Goal: Task Accomplishment & Management: Manage account settings

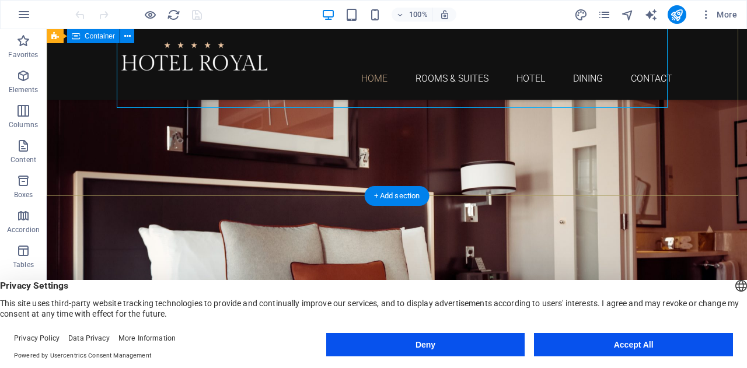
scroll to position [186, 0]
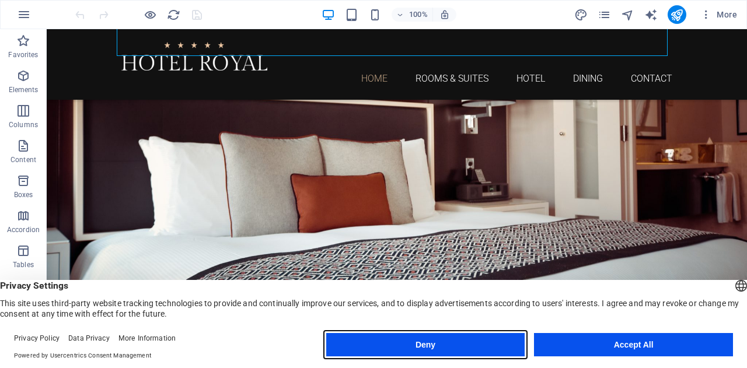
click at [500, 345] on button "Deny" at bounding box center [425, 344] width 199 height 23
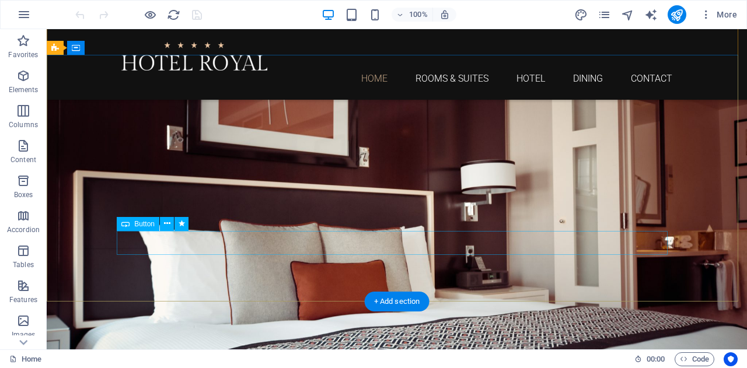
scroll to position [0, 0]
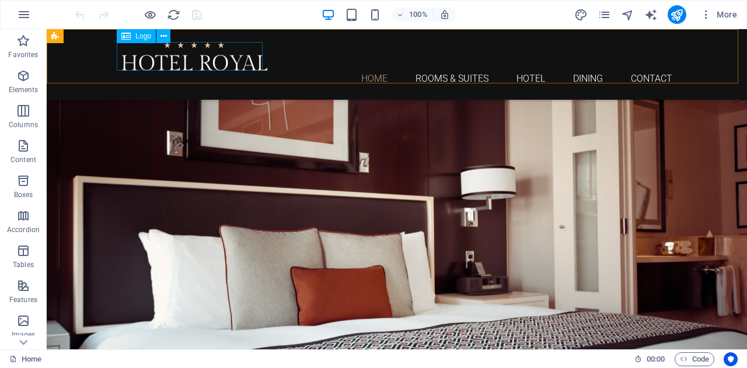
click at [176, 57] on div at bounding box center [396, 56] width 551 height 29
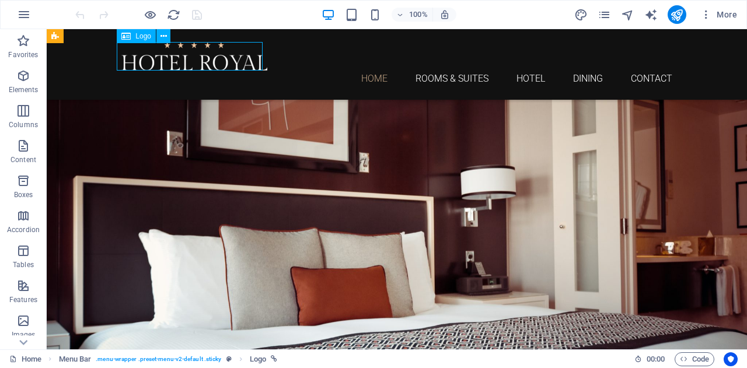
click at [176, 57] on div at bounding box center [396, 56] width 551 height 29
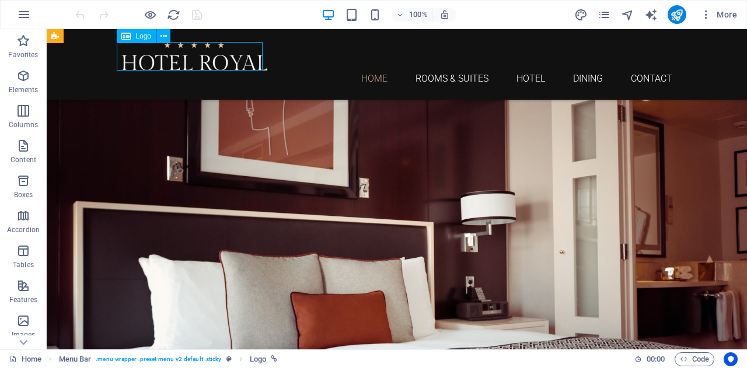
select select "px"
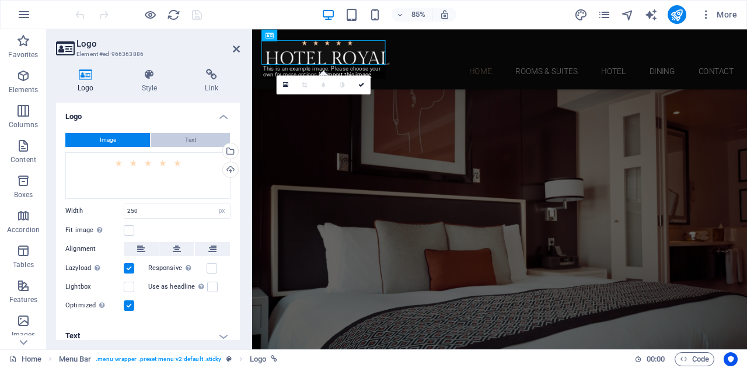
click at [195, 137] on button "Text" at bounding box center [189, 140] width 79 height 14
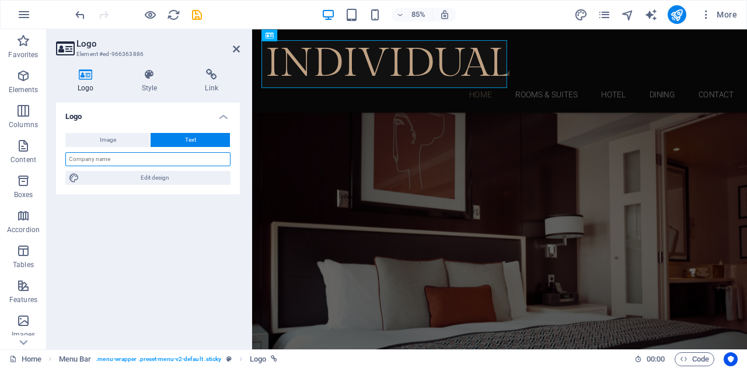
click at [192, 158] on input "text" at bounding box center [147, 159] width 165 height 14
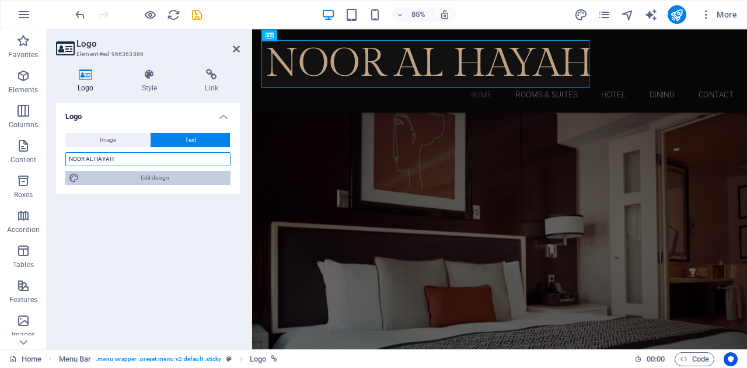
type input "NOOR AL HAYAH"
click at [188, 172] on span "Edit design" at bounding box center [155, 178] width 144 height 14
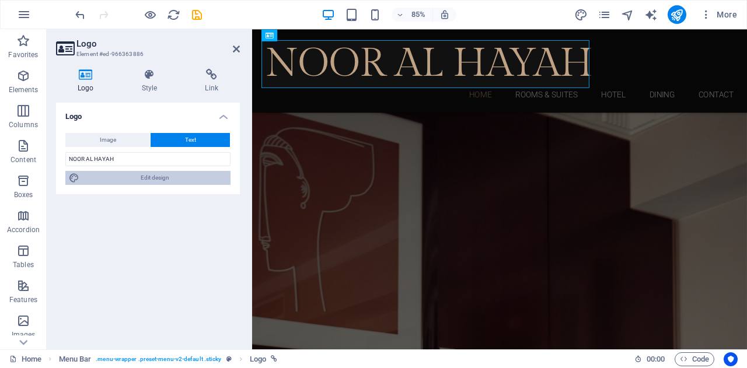
select select "rem"
select select "300"
select select "px"
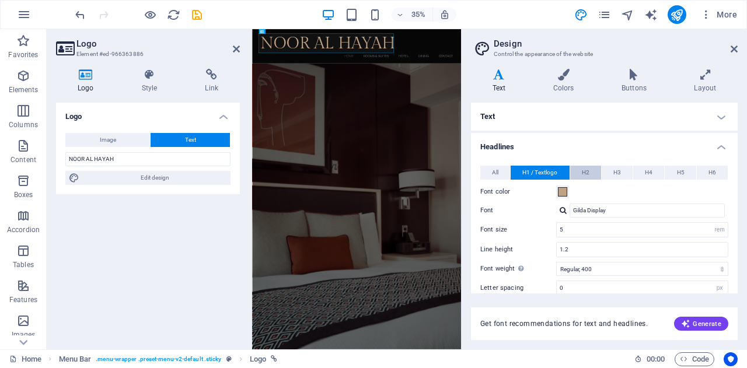
click at [580, 169] on button "H2" at bounding box center [585, 173] width 31 height 14
click at [549, 176] on span "H1 / Textlogo" at bounding box center [539, 173] width 35 height 14
click at [597, 212] on input "Gilda Display" at bounding box center [646, 211] width 155 height 14
click at [560, 213] on div at bounding box center [562, 210] width 7 height 8
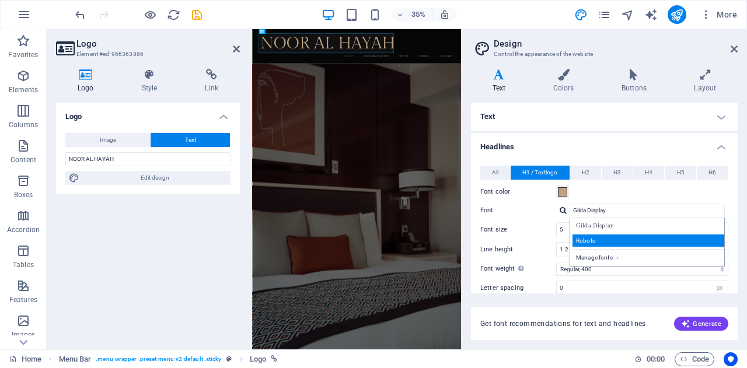
click at [583, 236] on div "Roboto" at bounding box center [649, 240] width 154 height 12
type input "Roboto"
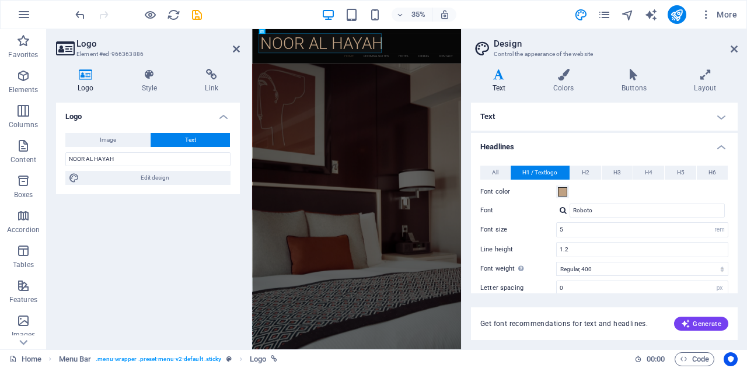
click at [565, 208] on div at bounding box center [562, 210] width 7 height 8
click at [612, 195] on div "Font color" at bounding box center [604, 192] width 248 height 14
click at [589, 231] on input "5" at bounding box center [641, 230] width 171 height 14
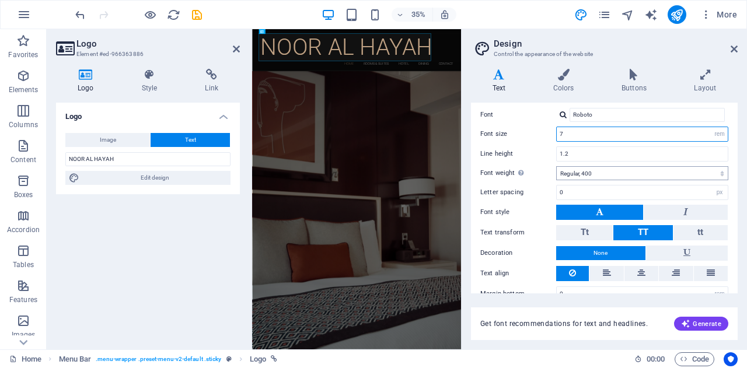
scroll to position [112, 0]
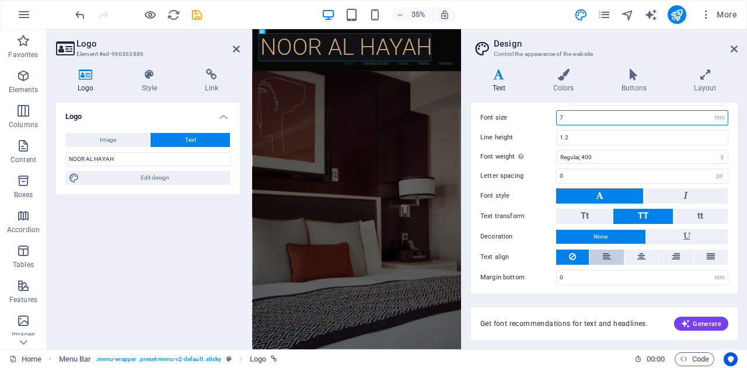
type input "7"
click at [606, 258] on icon at bounding box center [606, 257] width 8 height 14
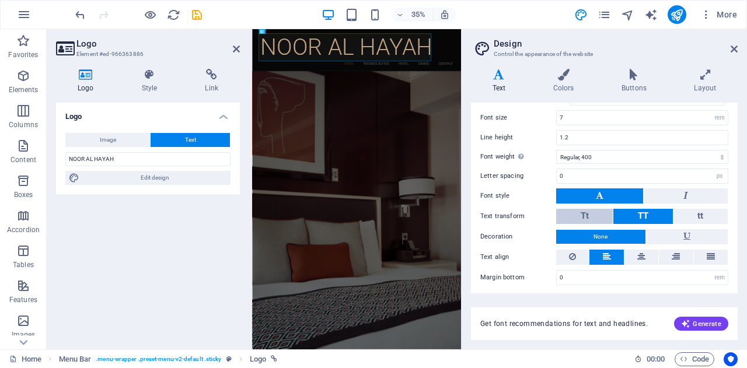
click at [592, 214] on button "Tt" at bounding box center [584, 216] width 57 height 15
click at [623, 213] on button "TT" at bounding box center [642, 216] width 59 height 15
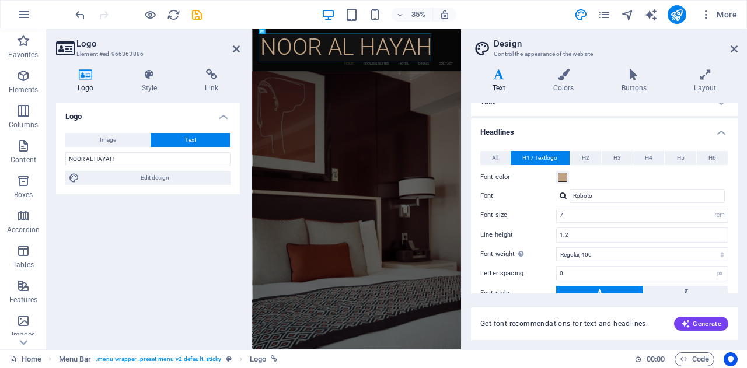
scroll to position [0, 0]
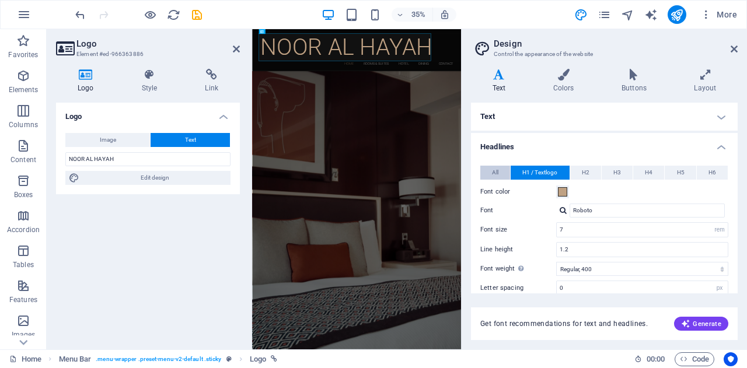
click at [497, 169] on span "All" at bounding box center [495, 173] width 6 height 14
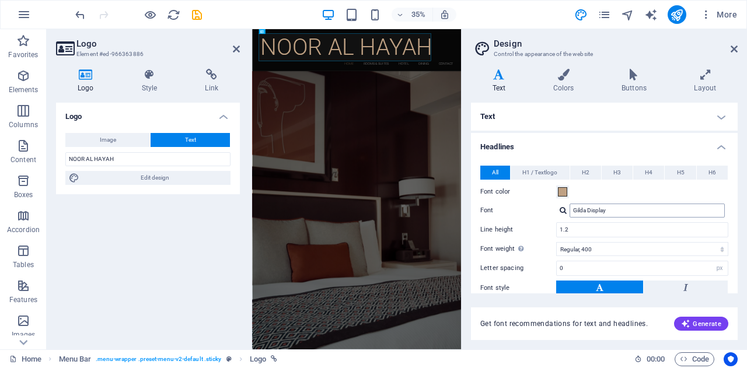
scroll to position [92, 0]
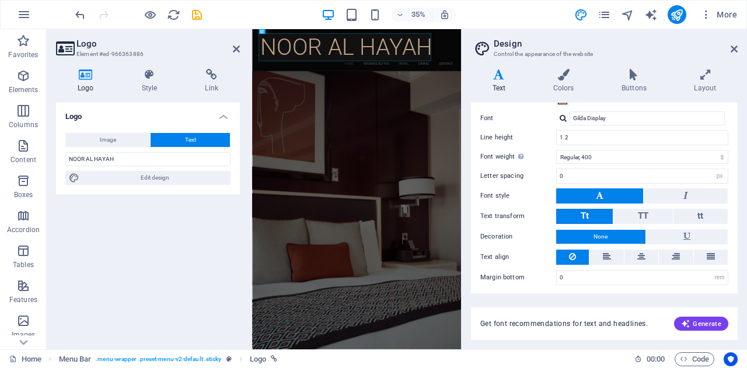
click at [619, 205] on div "All H1 / Textlogo H2 H3 H4 H5 H6 Font color Font [PERSON_NAME] Display Line hei…" at bounding box center [603, 179] width 271 height 235
click at [626, 215] on button "TT" at bounding box center [642, 216] width 59 height 15
click at [586, 213] on span "Tt" at bounding box center [584, 216] width 8 height 10
click at [619, 211] on button "TT" at bounding box center [642, 216] width 59 height 15
click at [606, 257] on icon at bounding box center [606, 257] width 8 height 14
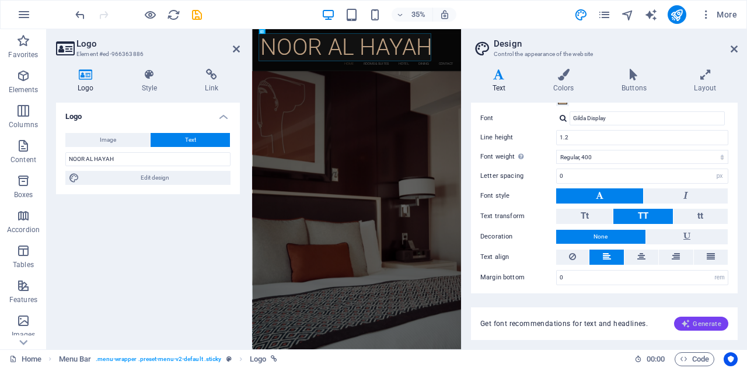
click at [695, 324] on span "Generate" at bounding box center [701, 323] width 40 height 9
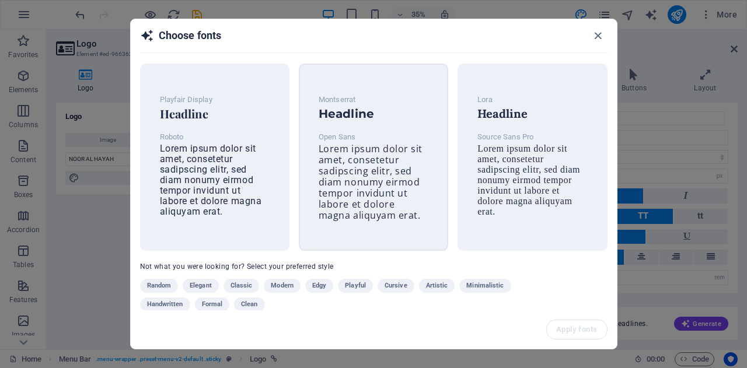
scroll to position [14, 0]
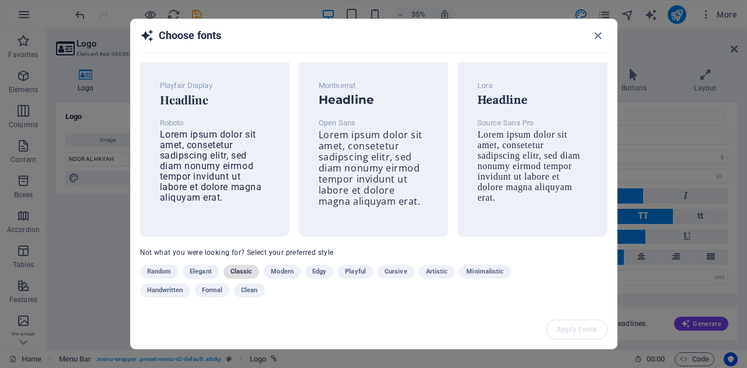
click at [244, 268] on span "Classic" at bounding box center [241, 272] width 22 height 14
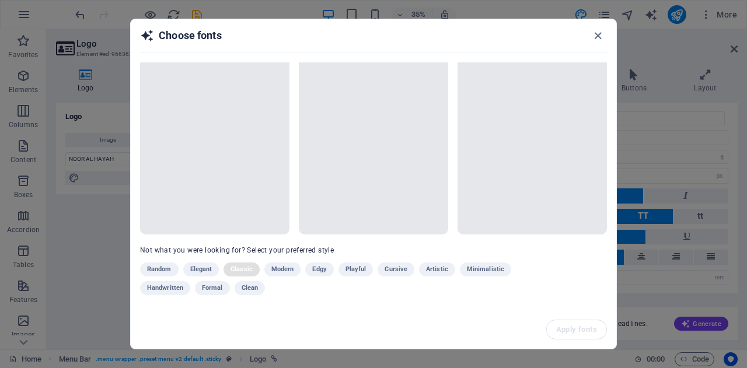
scroll to position [12, 0]
click at [596, 31] on icon "button" at bounding box center [597, 35] width 13 height 13
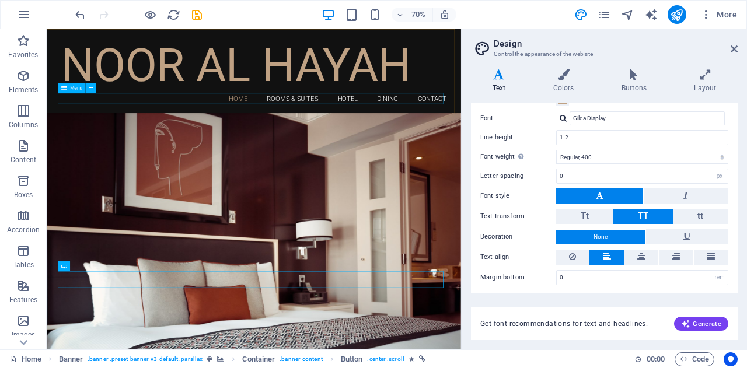
click at [396, 129] on nav "Home Rooms & Suites Hotel Dining Contact" at bounding box center [342, 129] width 551 height 16
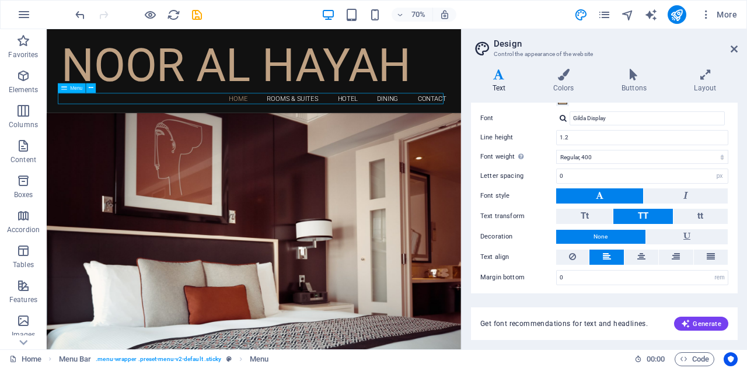
click at [396, 129] on nav "Home Rooms & Suites Hotel Dining Contact" at bounding box center [342, 129] width 551 height 16
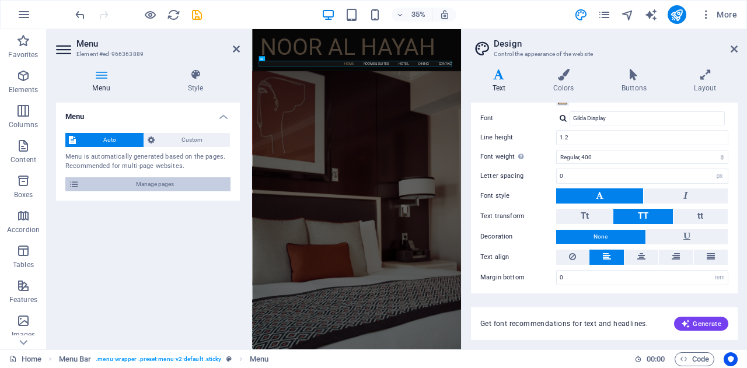
click at [183, 181] on span "Manage pages" at bounding box center [155, 184] width 144 height 14
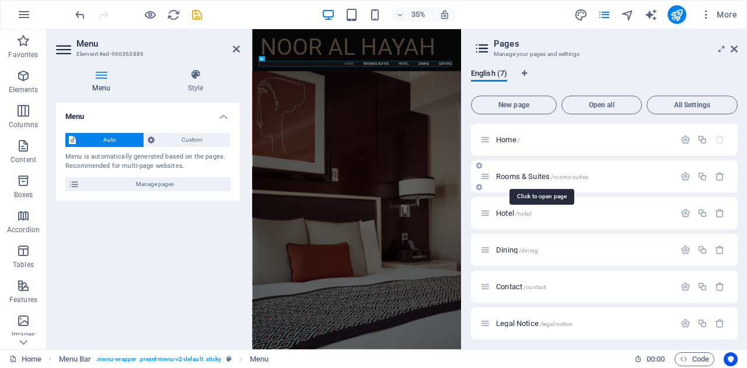
click at [545, 173] on span "Rooms & Suites /rooms-suites" at bounding box center [542, 176] width 92 height 9
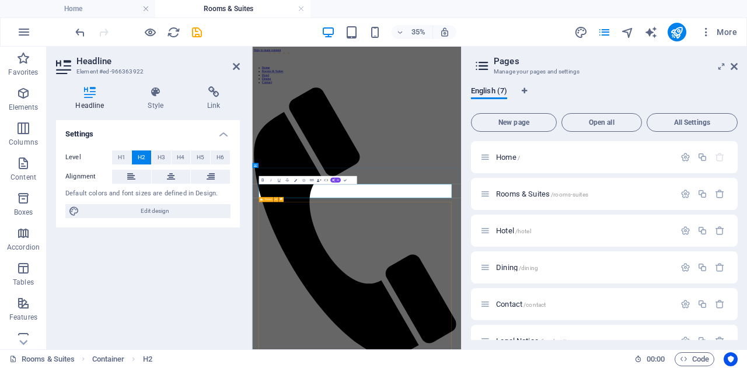
scroll to position [0, 0]
click at [544, 220] on div "Hotel /hotel" at bounding box center [604, 231] width 267 height 32
click at [555, 237] on div "Hotel /hotel" at bounding box center [577, 230] width 194 height 13
click at [502, 231] on span "Hotel /hotel" at bounding box center [513, 230] width 35 height 9
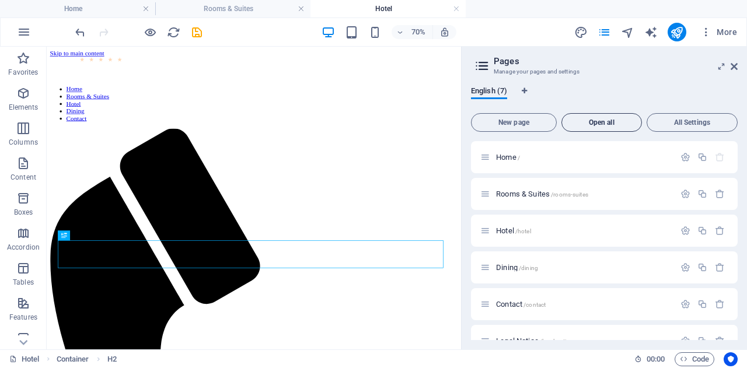
click at [603, 120] on span "Open all" at bounding box center [601, 122] width 70 height 7
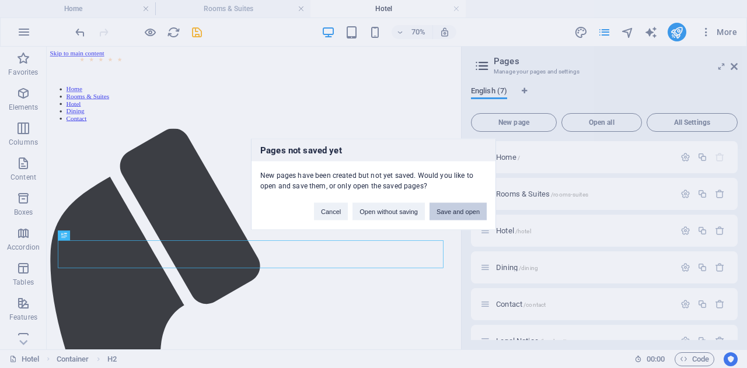
click at [437, 212] on button "Save and open" at bounding box center [457, 210] width 57 height 17
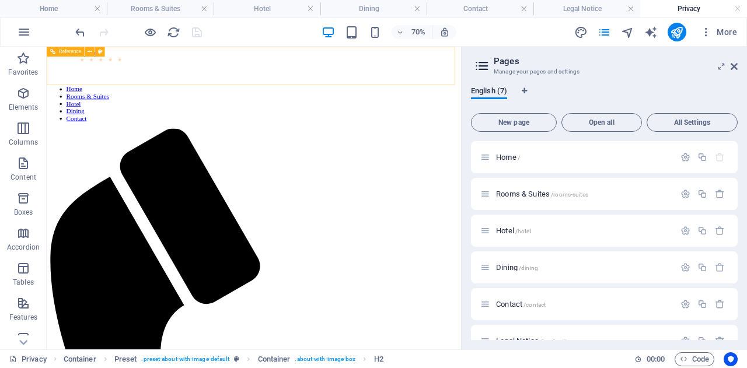
click at [164, 79] on div at bounding box center [342, 77] width 582 height 31
click at [552, 157] on p "Home /" at bounding box center [583, 157] width 175 height 8
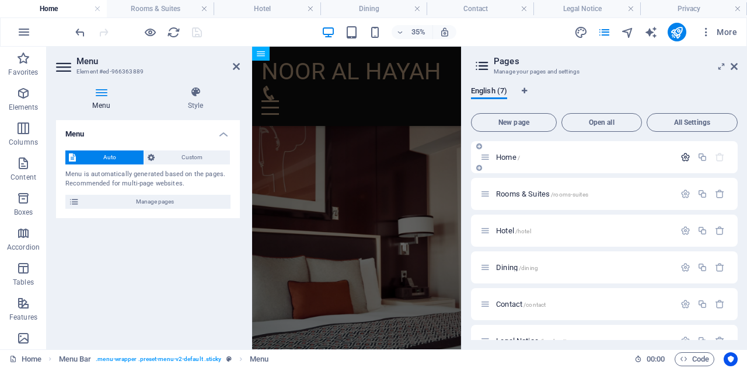
click at [684, 159] on icon "button" at bounding box center [685, 157] width 10 height 10
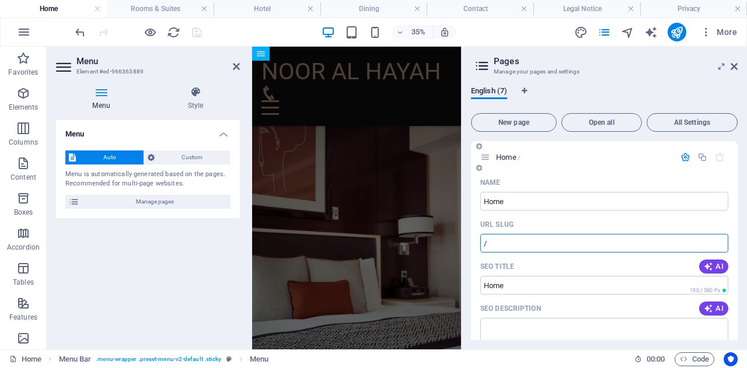
click at [565, 248] on input "/" at bounding box center [604, 243] width 248 height 19
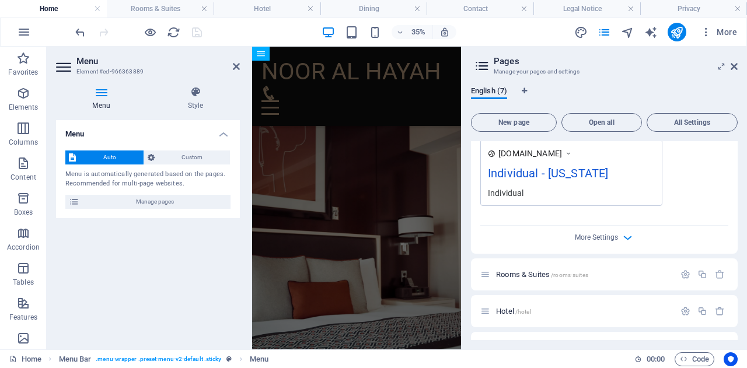
scroll to position [492, 0]
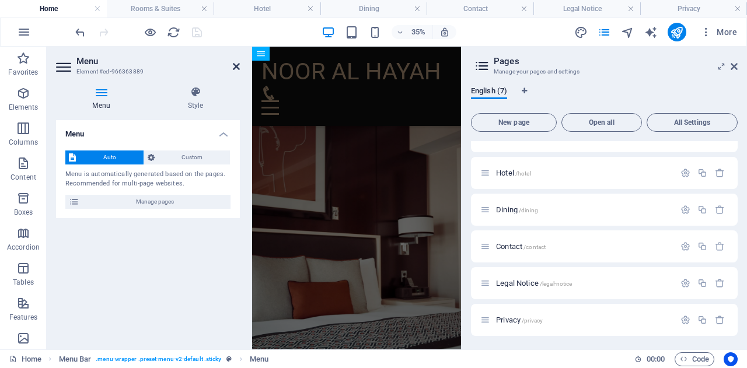
click at [236, 66] on icon at bounding box center [236, 66] width 7 height 9
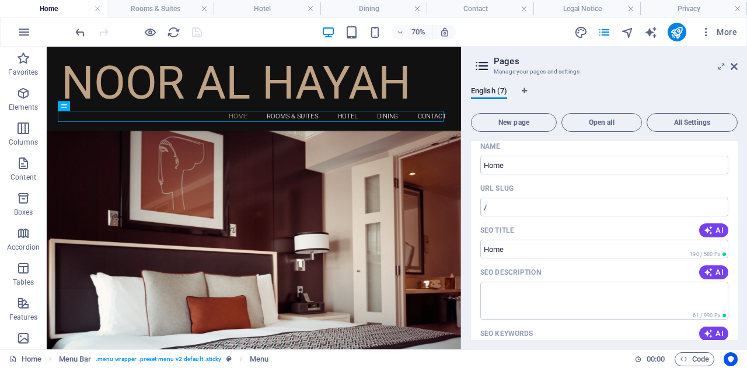
scroll to position [0, 0]
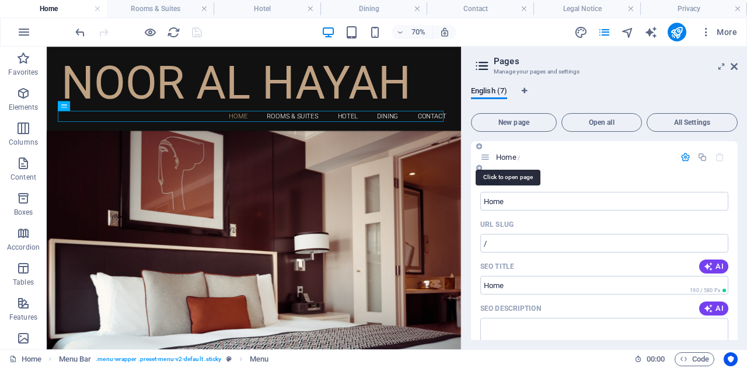
click at [502, 160] on span "Home /" at bounding box center [508, 157] width 24 height 9
drag, startPoint x: 552, startPoint y: 249, endPoint x: 630, endPoint y: 275, distance: 83.0
click at [504, 205] on input "Home" at bounding box center [604, 201] width 248 height 19
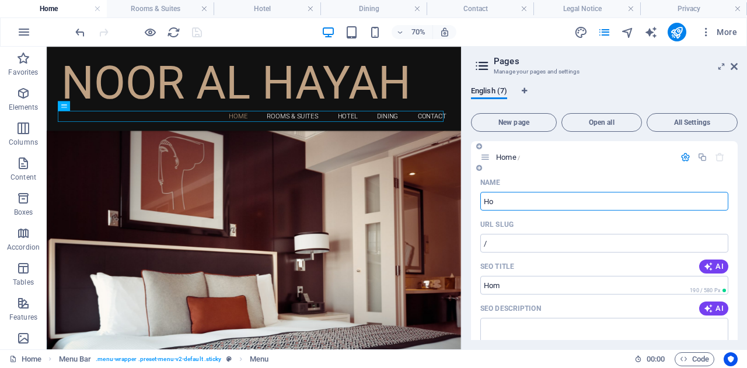
type input "H"
type input "SER"
type input "/ser"
type input "SERVICES"
type input "/services"
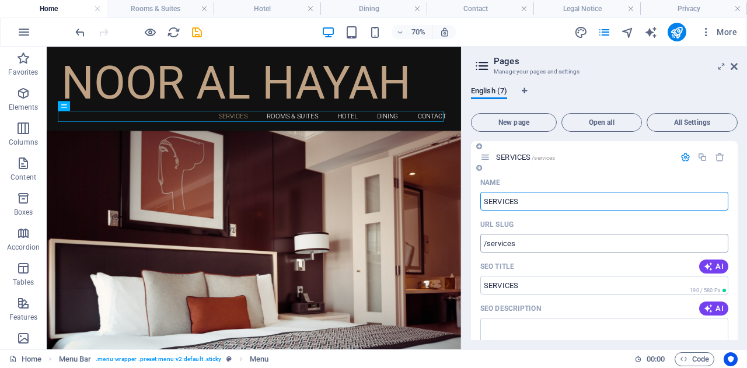
type input "SERVICES"
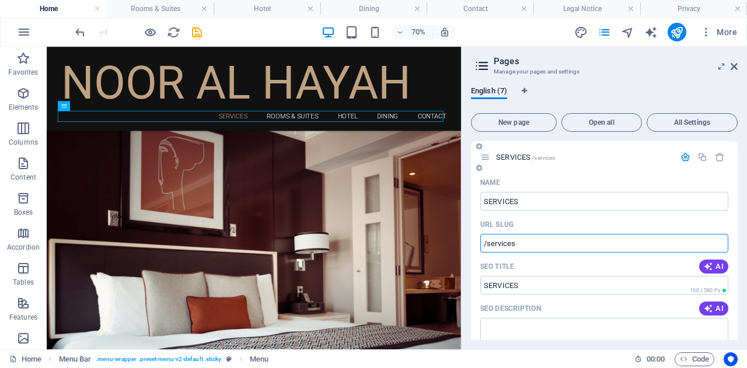
click at [521, 243] on input "/services" at bounding box center [604, 243] width 248 height 19
type input "/"
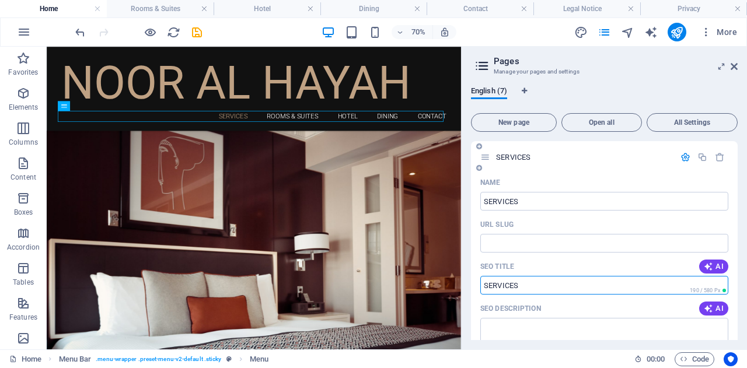
click at [530, 285] on input "SEO Title" at bounding box center [604, 285] width 248 height 19
click at [535, 283] on input "SEO Title" at bounding box center [604, 285] width 248 height 19
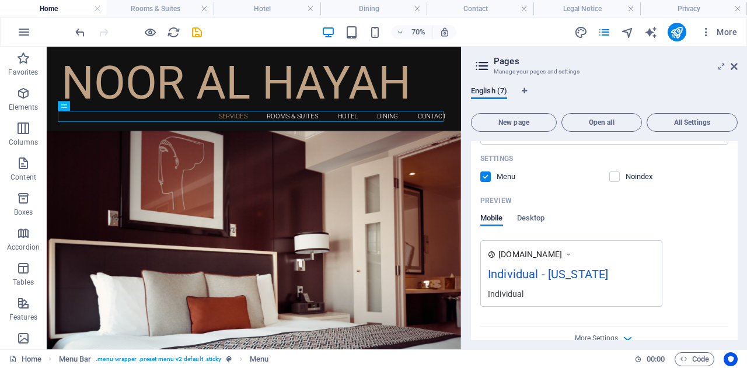
scroll to position [254, 0]
click at [530, 219] on span "Desktop" at bounding box center [531, 219] width 28 height 16
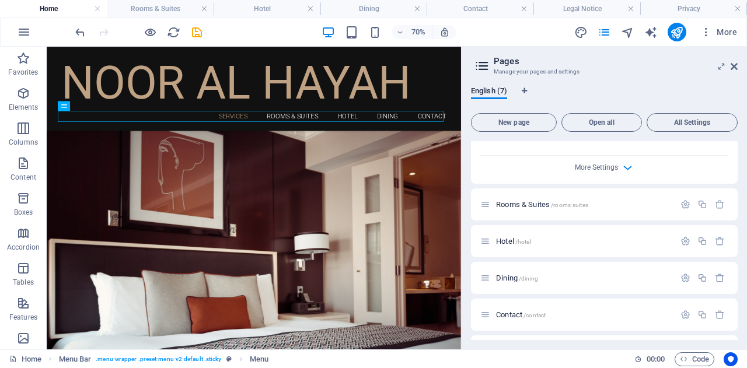
scroll to position [403, 0]
click at [680, 204] on icon "button" at bounding box center [685, 204] width 10 height 10
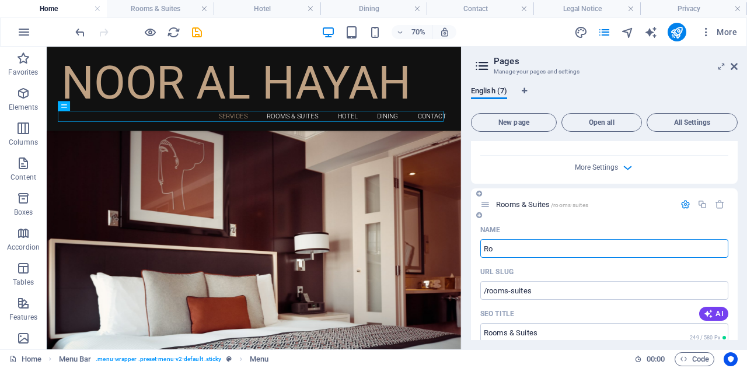
type input "R"
type input "/rooms-suite"
type input "Rooms & Suite"
type input "/"
type input "PRODUC"
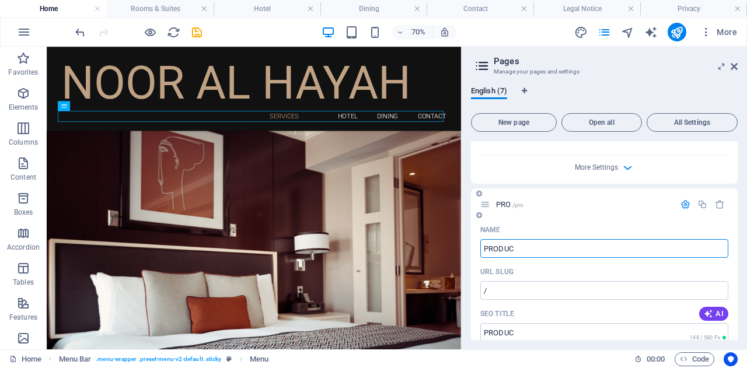
type input "/pro"
type input "PRO"
type input "PRODUCT"
type input "/produc"
type input "PRODUC"
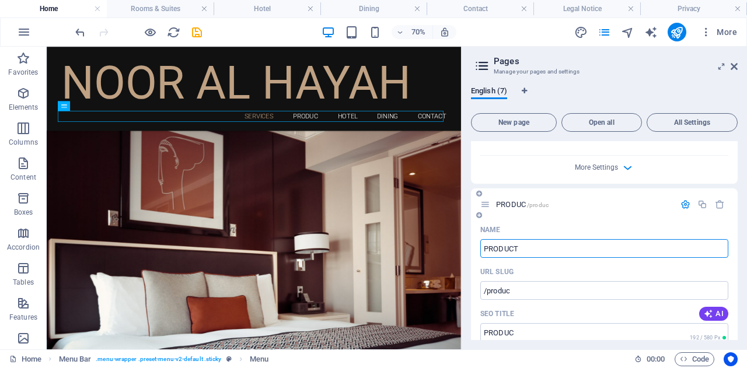
type input "PRODUCT"
type input "/product"
type input "PRODUCT"
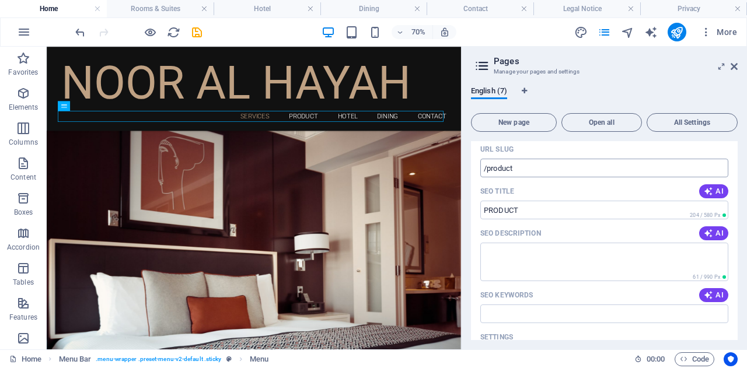
scroll to position [527, 0]
type input "PRODUCT"
click at [721, 190] on button "AI" at bounding box center [713, 190] width 29 height 14
type input "Cozy Rooms & Suites in [GEOGRAPHIC_DATA]"
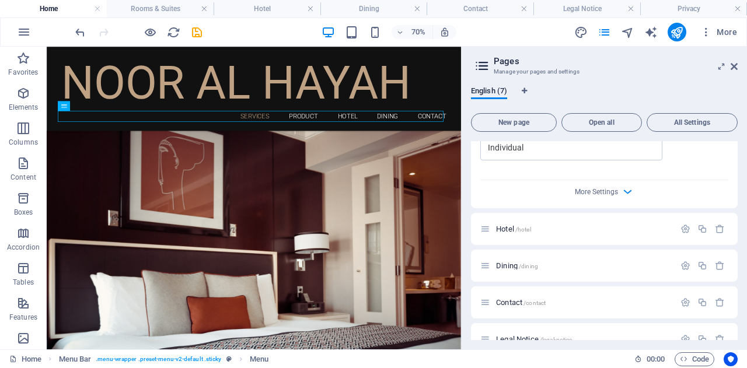
scroll to position [882, 0]
click at [684, 225] on icon "button" at bounding box center [685, 230] width 10 height 10
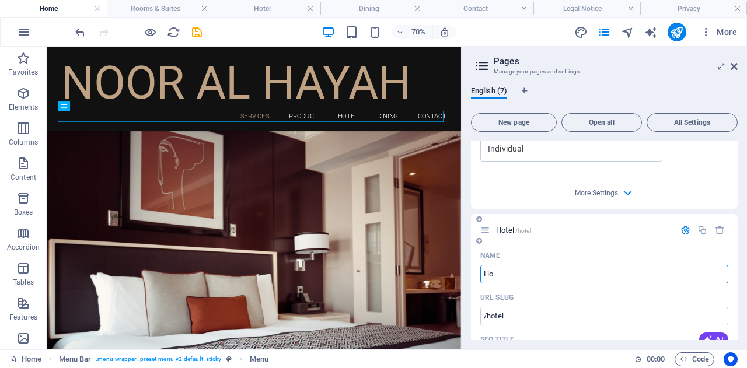
type input "H"
type input "/ho"
type input "Ho"
type input "H"
type input "/h"
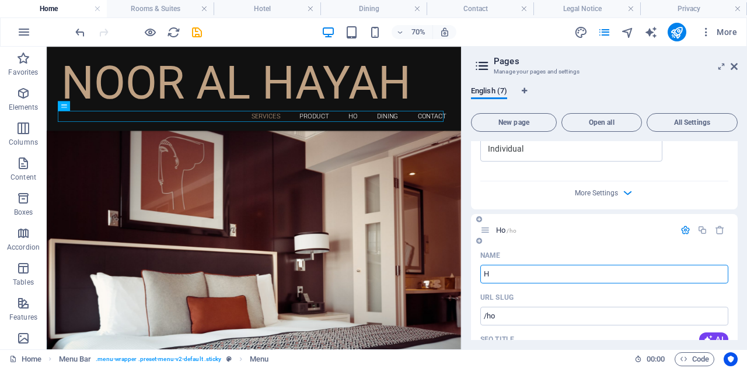
type input "H"
type input "/"
type input "JOB"
type input "/job"
type input "JOB"
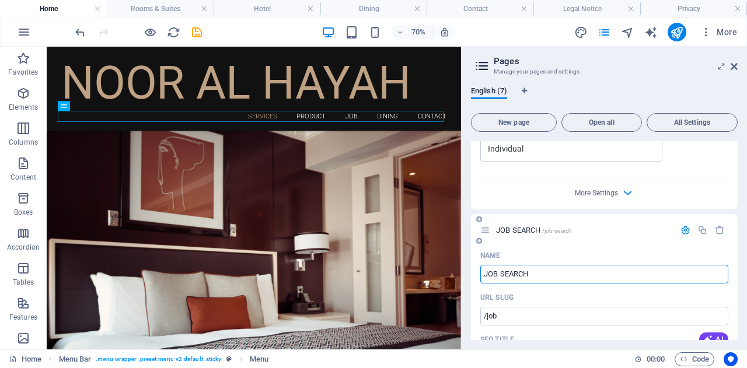
type input "JOB SEARCH"
type input "/job-search"
type input "JOB SEARCH"
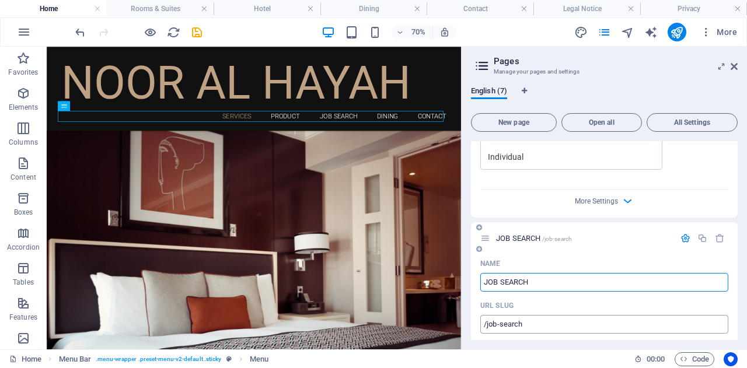
scroll to position [874, 0]
type input "J"
type input "PE"
type input "/"
type input "PER"
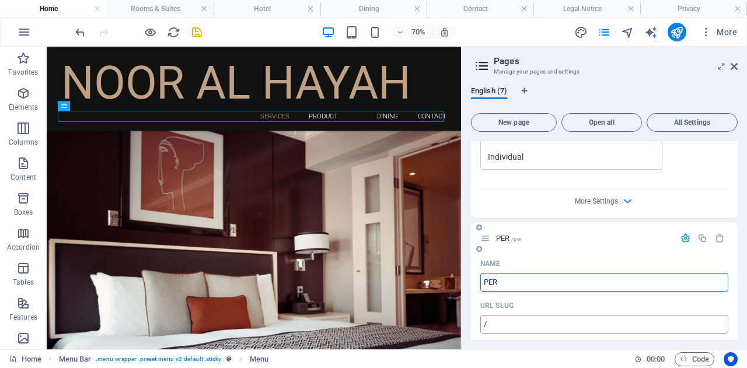
type input "/per"
type input "PER"
type input "PET TA"
type input "/pet"
type input "PET"
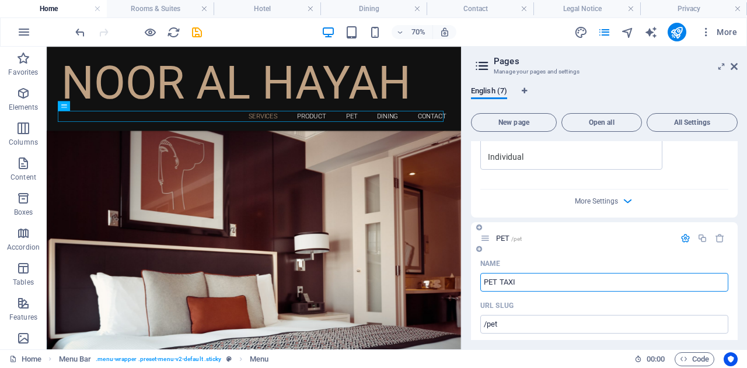
type input "PET TAXI"
type input "/pet-taxi"
type input "PET TAXI"
click at [704, 343] on icon "button" at bounding box center [707, 347] width 9 height 9
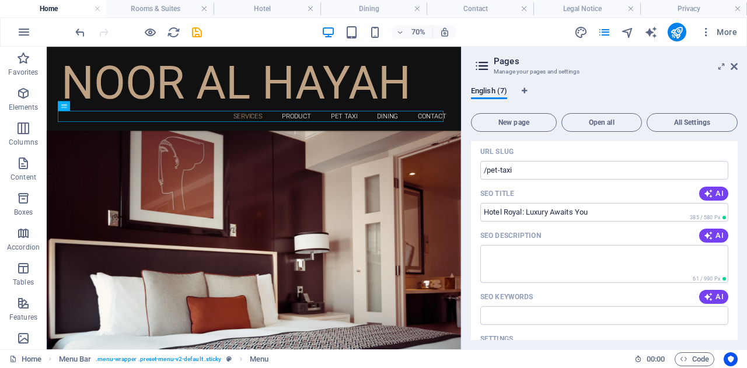
scroll to position [1030, 0]
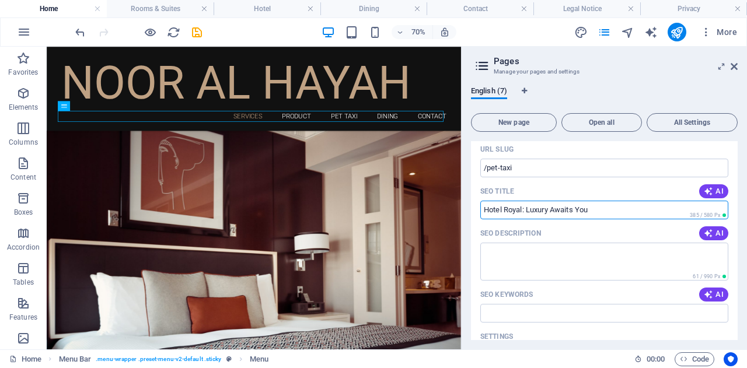
click at [625, 201] on input "Hotel Royal: Luxury Awaits You" at bounding box center [604, 210] width 248 height 19
type input "H"
type input "PET TAXI NAH PET SALON"
click at [707, 229] on icon "button" at bounding box center [707, 233] width 9 height 9
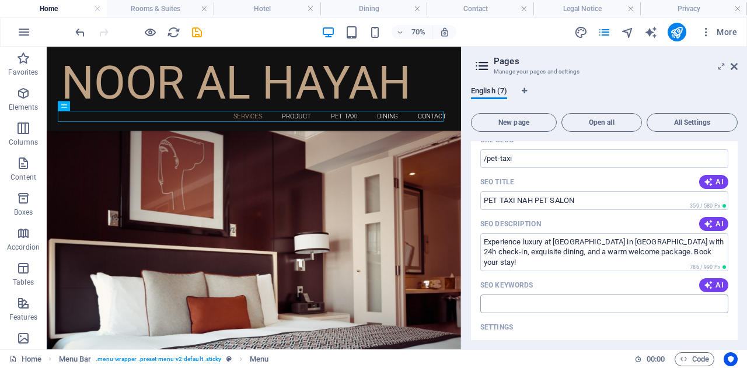
scroll to position [1039, 0]
click at [715, 219] on span "AI" at bounding box center [713, 223] width 20 height 9
type textarea "Experience luxury at [GEOGRAPHIC_DATA] with 24h check-in, room service, fine di…"
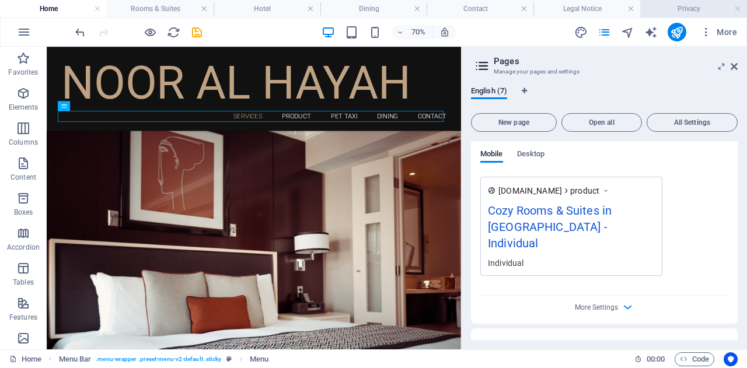
scroll to position [763, 0]
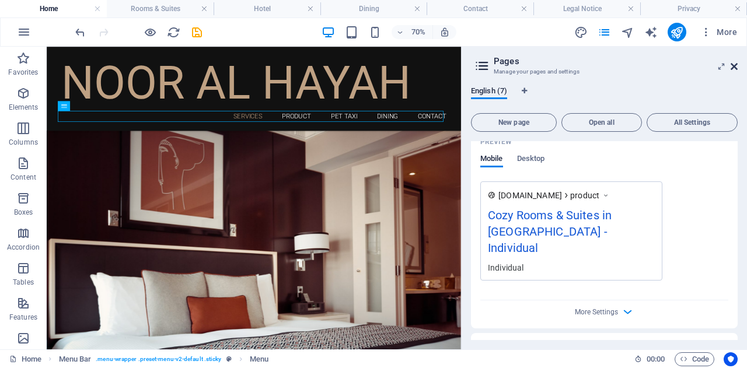
click at [736, 67] on icon at bounding box center [733, 66] width 7 height 9
